Goal: Find specific page/section: Find specific page/section

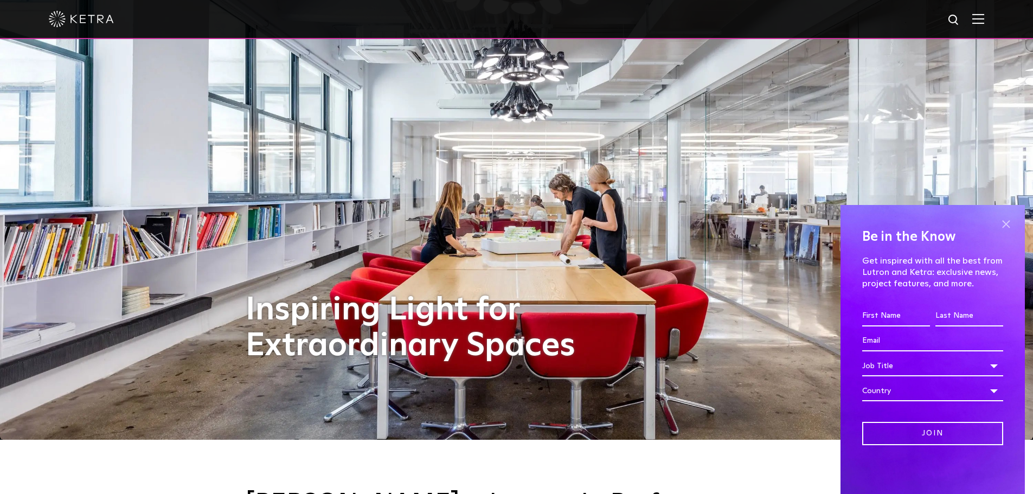
click at [1004, 222] on span at bounding box center [1006, 224] width 16 height 16
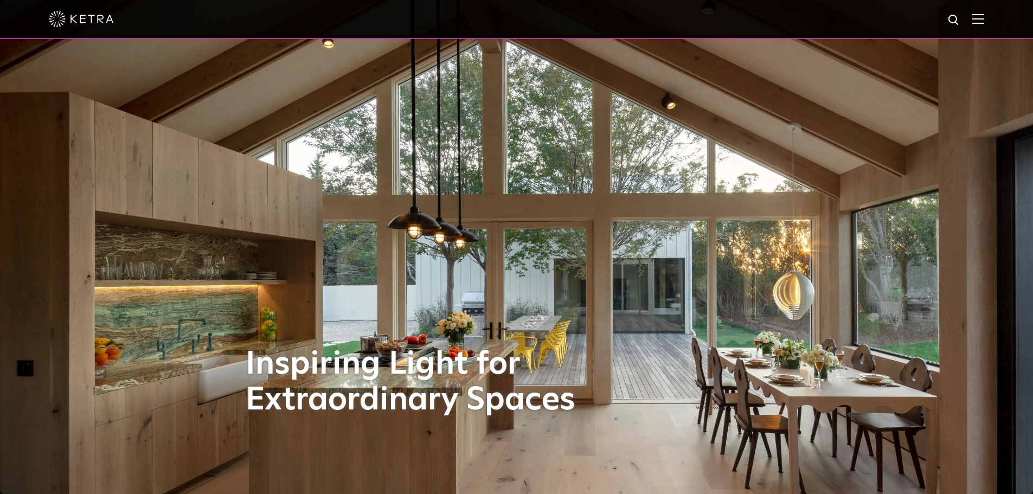
click at [984, 20] on img at bounding box center [979, 19] width 12 height 10
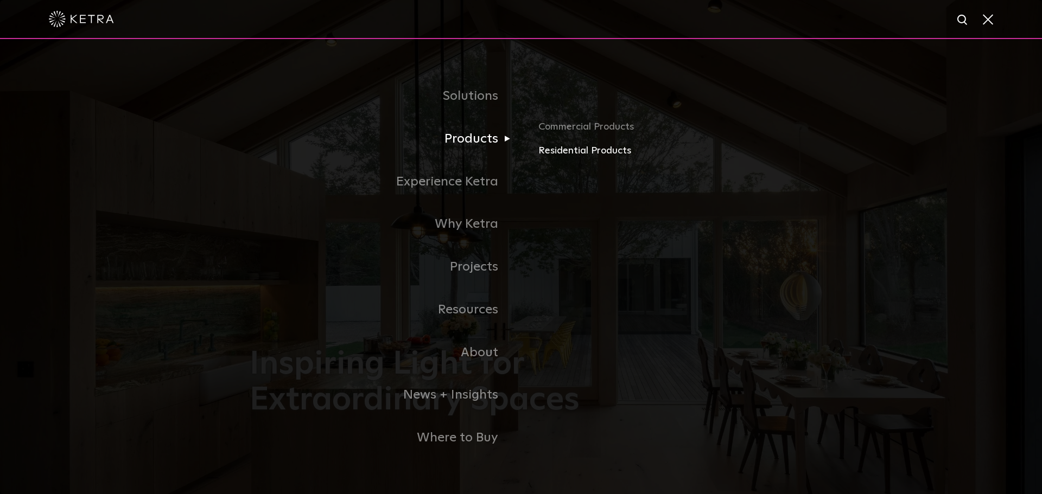
click at [548, 154] on link "Residential Products" at bounding box center [665, 151] width 254 height 16
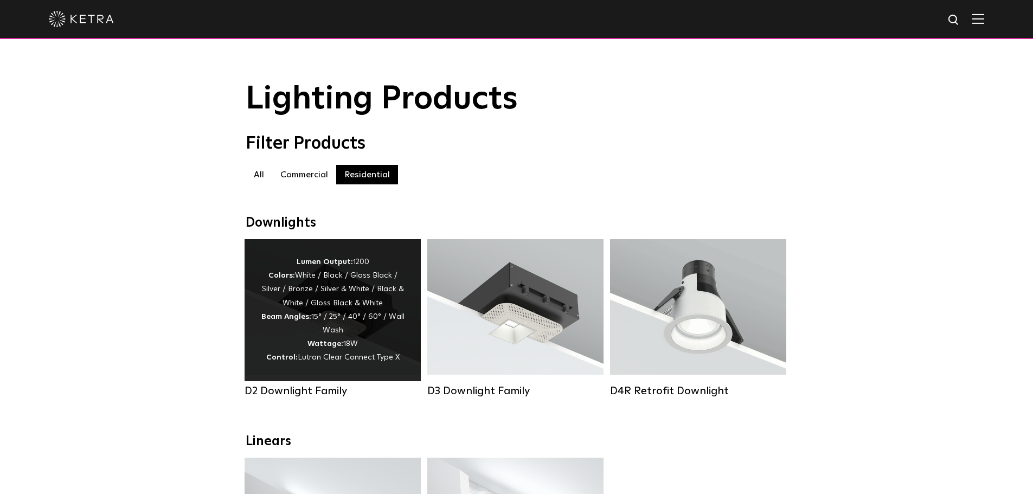
click at [256, 180] on label "All" at bounding box center [259, 175] width 27 height 20
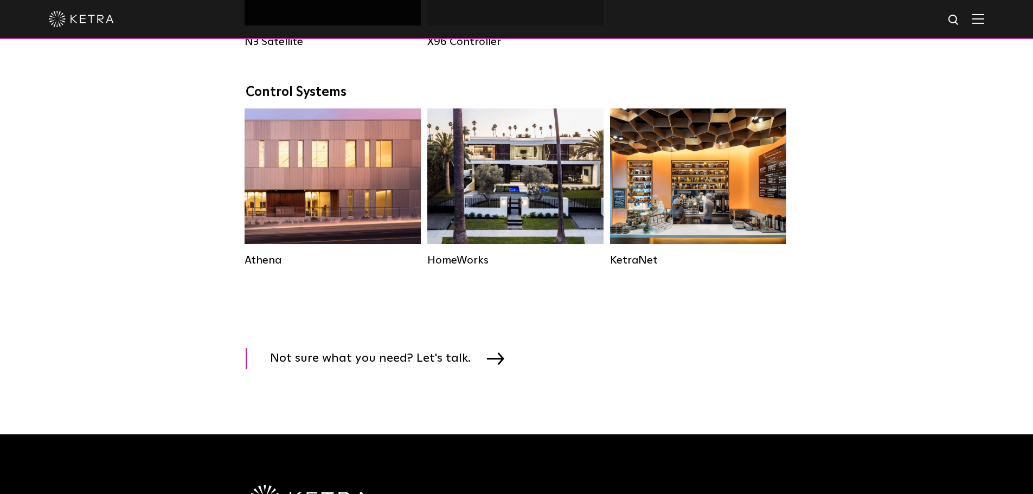
scroll to position [1465, 0]
